Goal: Task Accomplishment & Management: Use online tool/utility

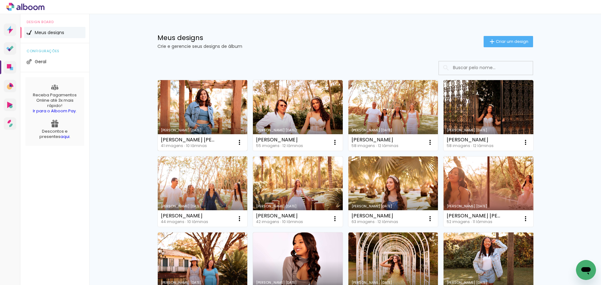
click at [200, 112] on link "Criado em [DATE]" at bounding box center [203, 115] width 90 height 71
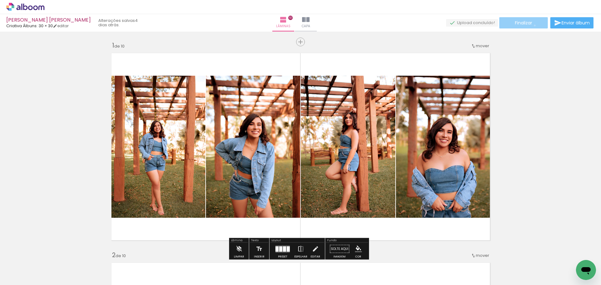
click at [532, 25] on paper-button "Finalizar" at bounding box center [523, 22] width 48 height 11
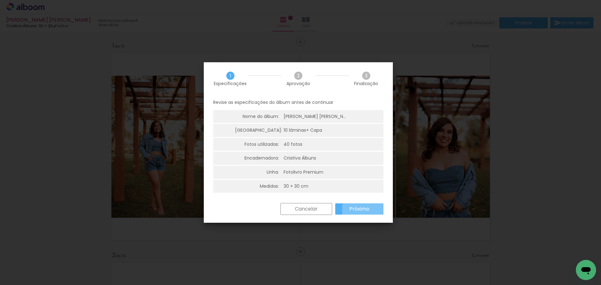
click at [370, 210] on paper-button "Próximo" at bounding box center [359, 208] width 48 height 11
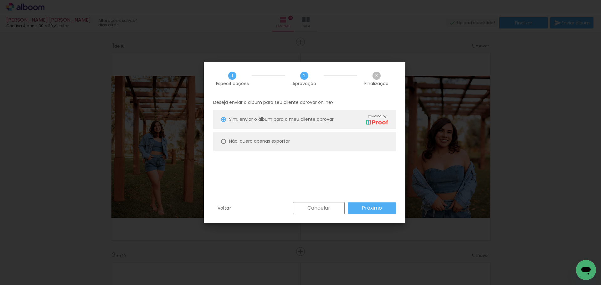
click at [364, 137] on paper-radio-button "Não, quero apenas exportar" at bounding box center [304, 141] width 183 height 19
type paper-radio-button "on"
click at [0, 0] on slot "Próximo" at bounding box center [0, 0] width 0 height 0
type input "Alta, 300 DPI"
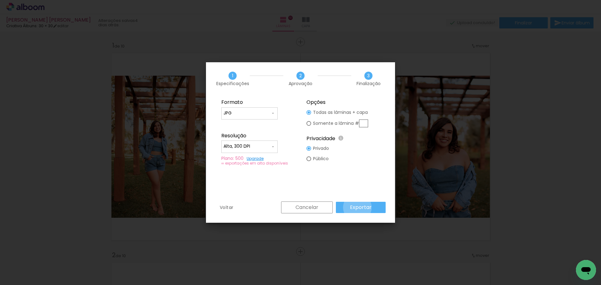
click at [0, 0] on slot "Exportar" at bounding box center [0, 0] width 0 height 0
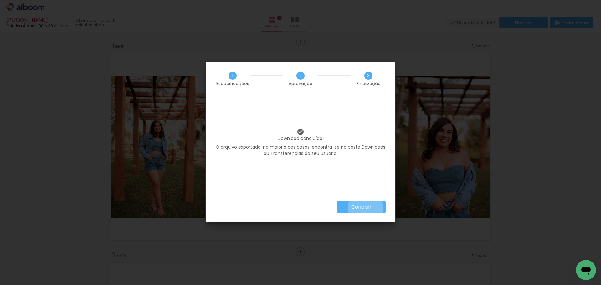
click at [0, 0] on slot "Concluir" at bounding box center [0, 0] width 0 height 0
